Goal: Navigation & Orientation: Find specific page/section

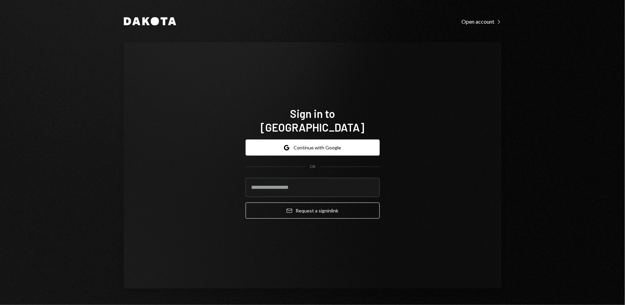
click at [453, 158] on div "Sign in to [GEOGRAPHIC_DATA] Google Continue with Google OR Email Request a sig…" at bounding box center [313, 165] width 378 height 246
click at [335, 184] on input "email" at bounding box center [313, 187] width 134 height 19
click at [325, 144] on button "Google Continue with Google" at bounding box center [313, 147] width 134 height 16
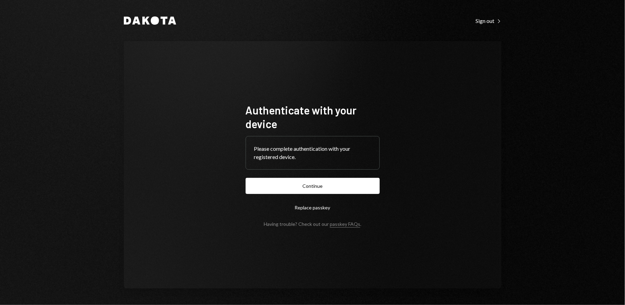
click at [307, 185] on button "Continue" at bounding box center [313, 186] width 134 height 16
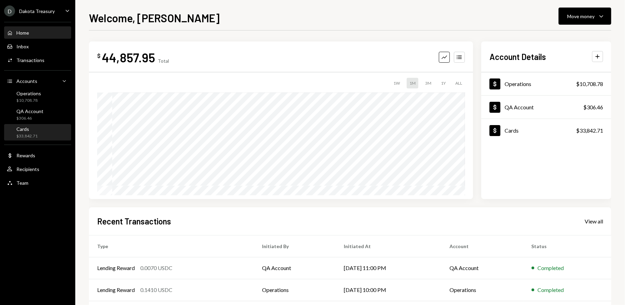
click at [37, 135] on div "$33,842.71" at bounding box center [26, 136] width 21 height 6
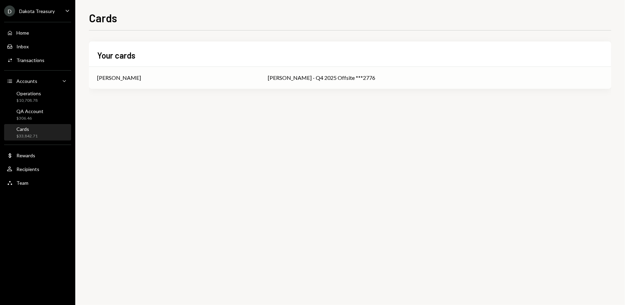
click at [222, 81] on div "[PERSON_NAME]" at bounding box center [174, 78] width 155 height 8
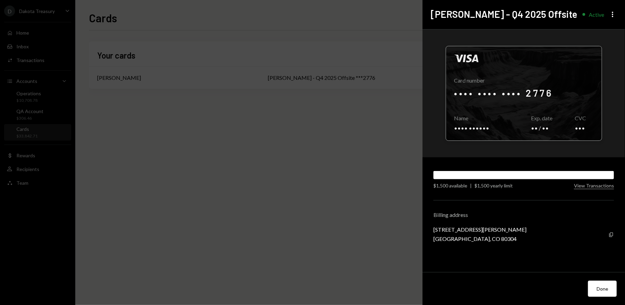
click at [479, 129] on div at bounding box center [524, 93] width 156 height 94
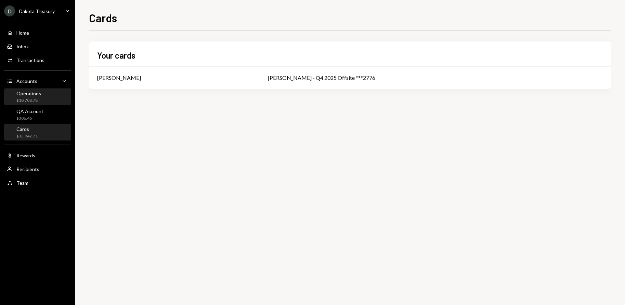
click at [44, 94] on div "Operations $10,708.78" at bounding box center [38, 96] width 62 height 13
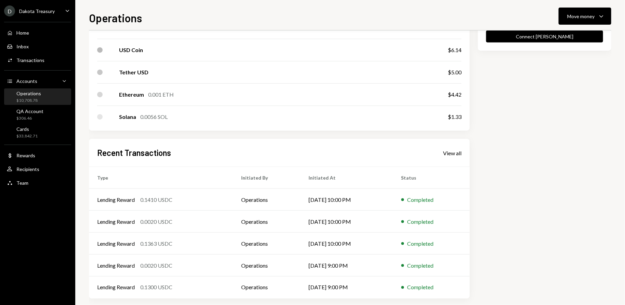
scroll to position [374, 0]
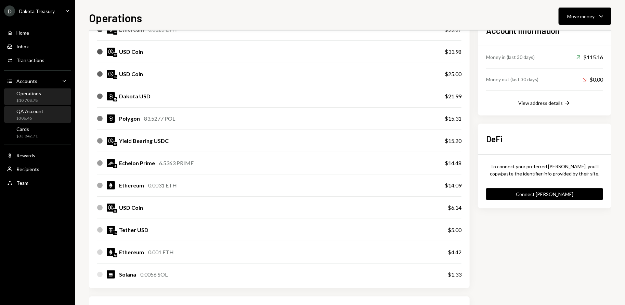
click at [41, 118] on div "$306.46" at bounding box center [29, 118] width 27 height 6
